Goal: Information Seeking & Learning: Learn about a topic

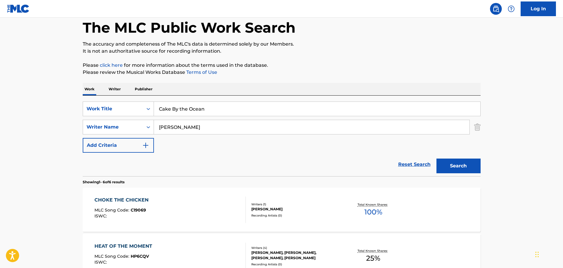
drag, startPoint x: 0, startPoint y: 0, endPoint x: 107, endPoint y: 200, distance: 227.2
click at [107, 200] on div "CHOKE THE CHICKEN" at bounding box center [122, 200] width 57 height 7
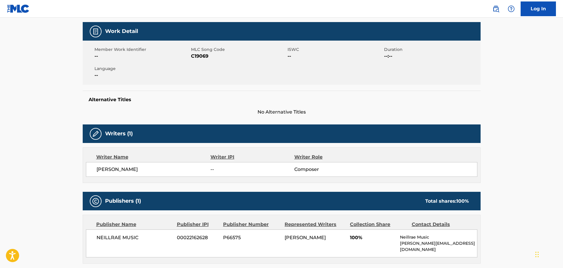
scroll to position [67, 0]
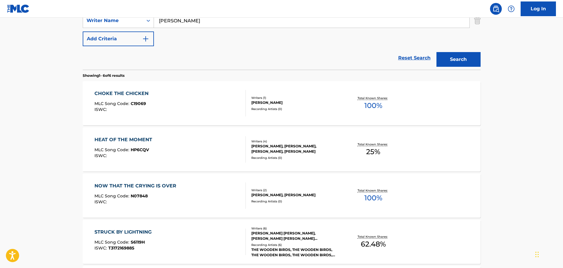
scroll to position [107, 0]
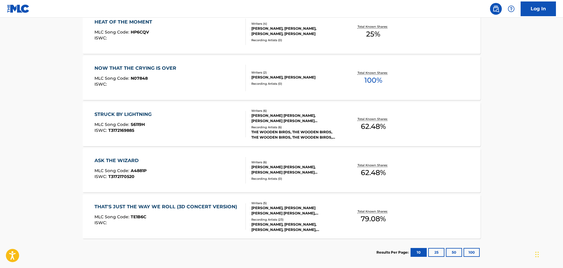
click at [439, 251] on button "25" at bounding box center [436, 252] width 16 height 9
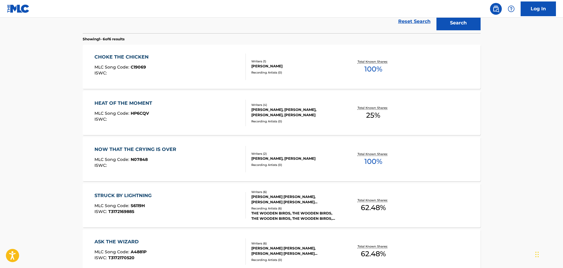
scroll to position [254, 0]
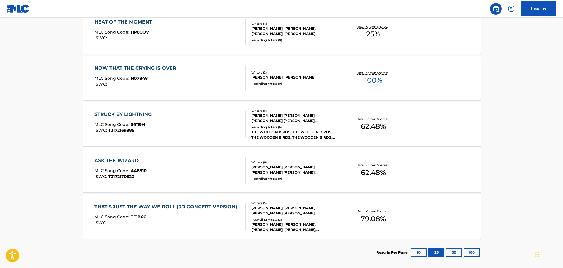
click at [422, 251] on button "10" at bounding box center [419, 252] width 16 height 9
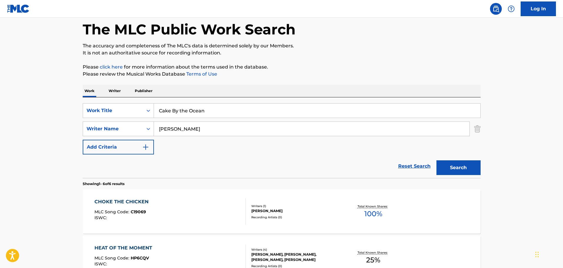
scroll to position [18, 0]
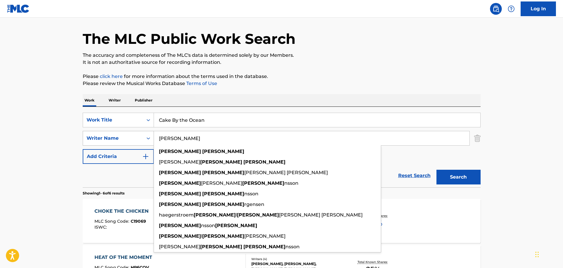
drag, startPoint x: 200, startPoint y: 143, endPoint x: 147, endPoint y: 143, distance: 53.0
click at [147, 143] on div "SearchWithCriteria9d5c442f-cea1-44dd-8bdf-09b391950e26 Writer Name [PERSON_NAME…" at bounding box center [282, 138] width 398 height 15
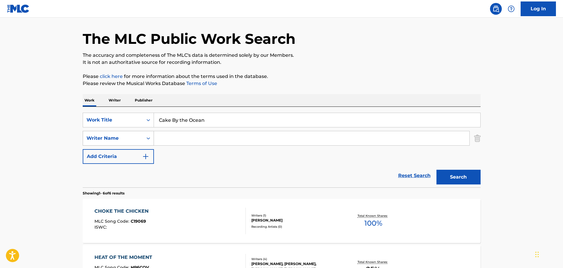
click at [436, 170] on button "Search" at bounding box center [458, 177] width 44 height 15
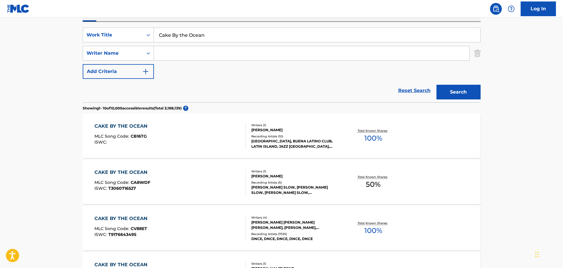
scroll to position [107, 0]
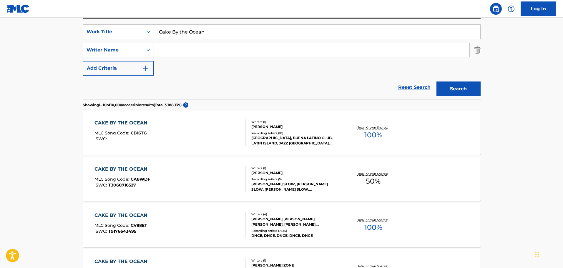
click at [269, 221] on div "[PERSON_NAME] [PERSON_NAME] [PERSON_NAME], [PERSON_NAME], [PERSON_NAME]" at bounding box center [295, 222] width 89 height 11
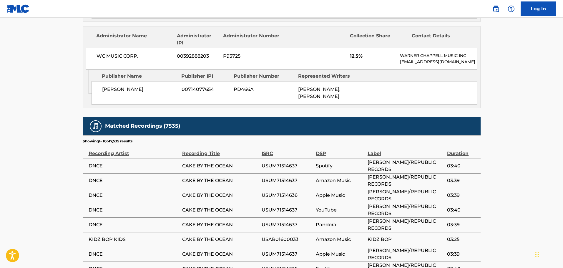
scroll to position [706, 0]
